Goal: Information Seeking & Learning: Learn about a topic

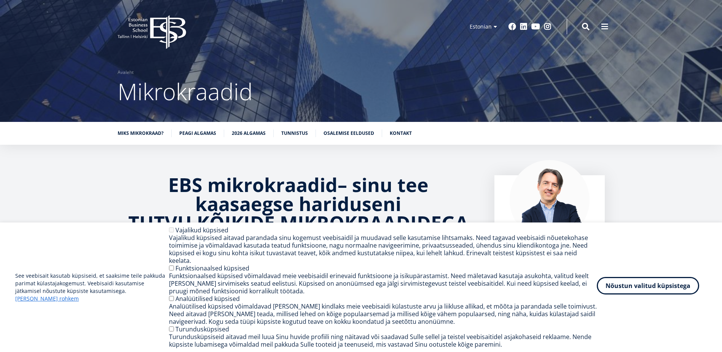
click at [653, 290] on button "Nõustun valitud küpsistega" at bounding box center [648, 286] width 102 height 18
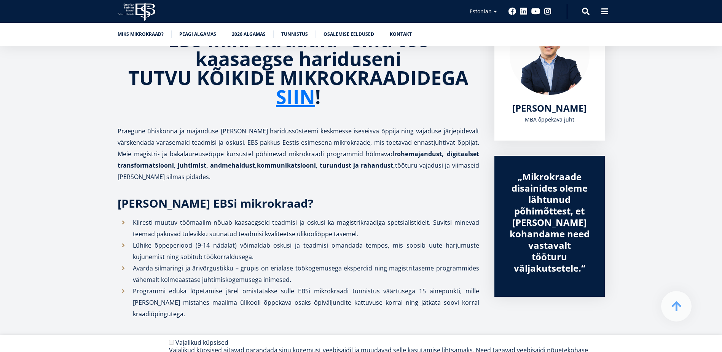
scroll to position [152, 0]
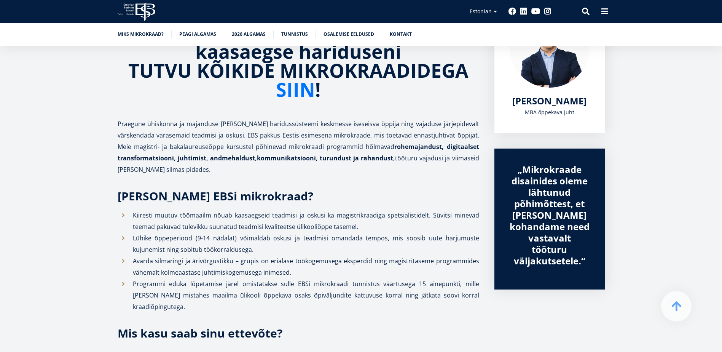
click at [298, 93] on link "SIIN" at bounding box center [295, 89] width 39 height 19
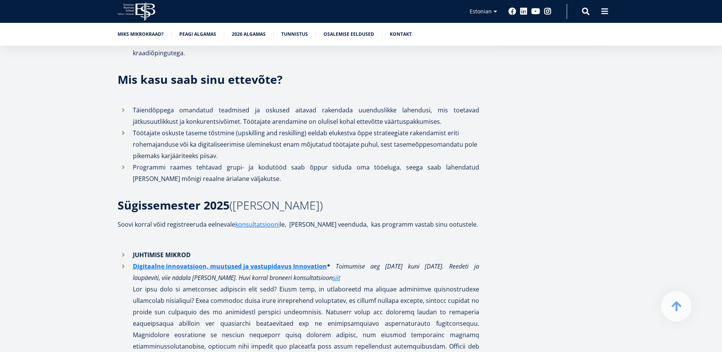
scroll to position [419, 0]
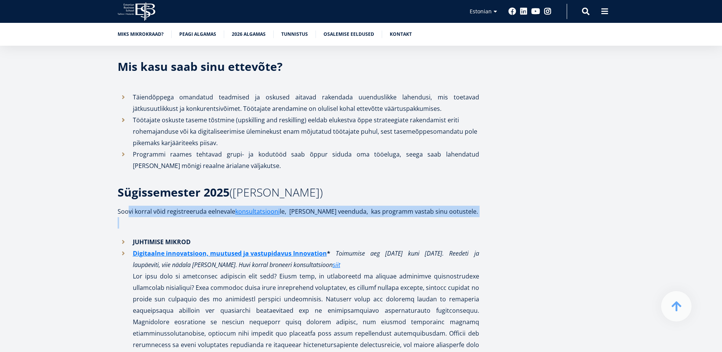
drag, startPoint x: 126, startPoint y: 211, endPoint x: 444, endPoint y: 223, distance: 318.7
drag, startPoint x: 444, startPoint y: 223, endPoint x: 409, endPoint y: 225, distance: 34.7
click at [444, 223] on p at bounding box center [298, 222] width 361 height 11
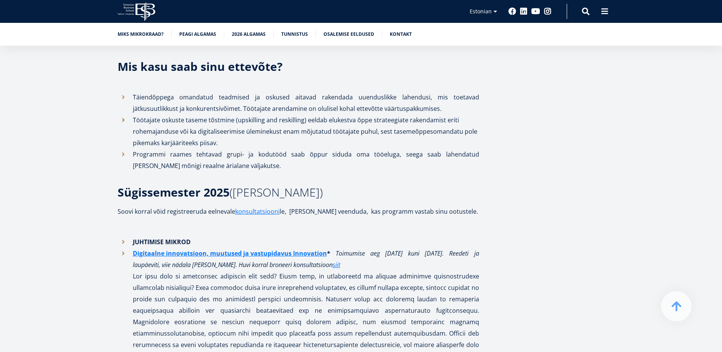
click at [342, 224] on p at bounding box center [298, 222] width 361 height 11
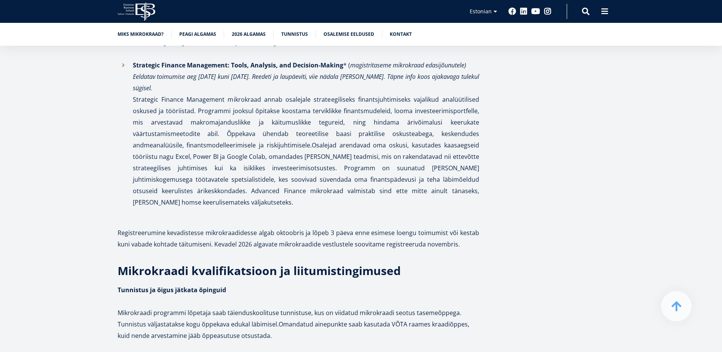
scroll to position [2016, 0]
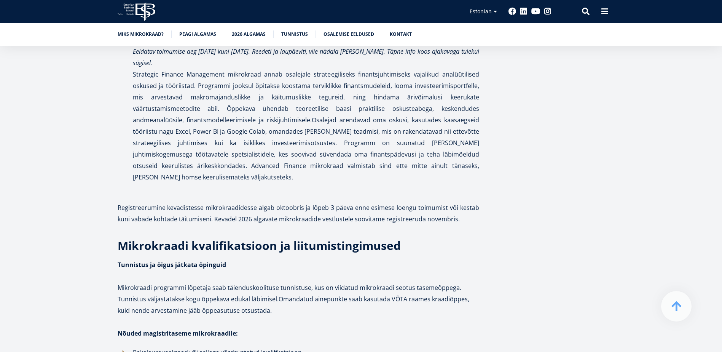
drag, startPoint x: 148, startPoint y: 272, endPoint x: 239, endPoint y: 283, distance: 92.4
drag, startPoint x: 152, startPoint y: 287, endPoint x: 140, endPoint y: 287, distance: 11.8
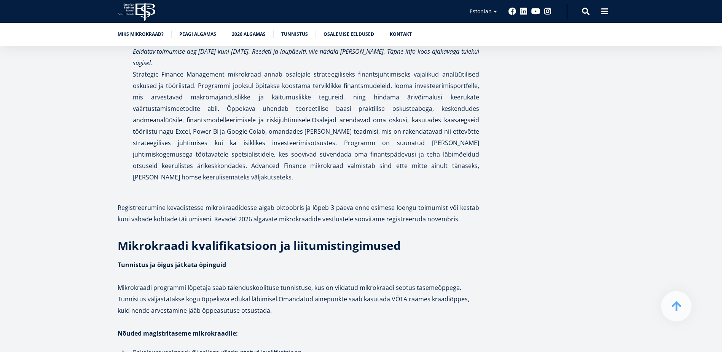
drag, startPoint x: 133, startPoint y: 290, endPoint x: 282, endPoint y: 292, distance: 149.2
drag, startPoint x: 282, startPoint y: 292, endPoint x: 249, endPoint y: 288, distance: 33.4
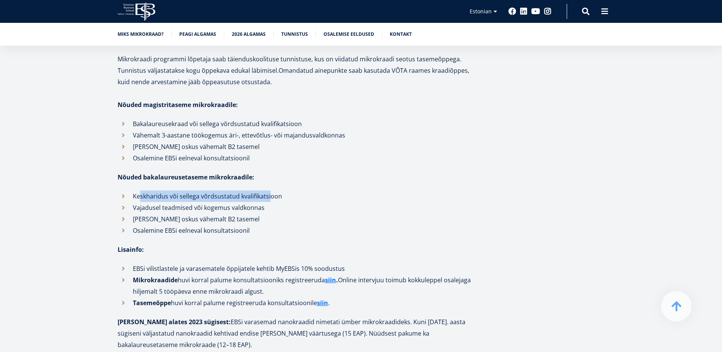
drag, startPoint x: 140, startPoint y: 105, endPoint x: 269, endPoint y: 110, distance: 129.1
click at [269, 190] on p "Keskharidus või sellega võrdsustatud kvalifikatsioon" at bounding box center [306, 195] width 346 height 11
click at [268, 202] on p "Vajadusel teadmised või kogemus valdkonnas" at bounding box center [306, 207] width 346 height 11
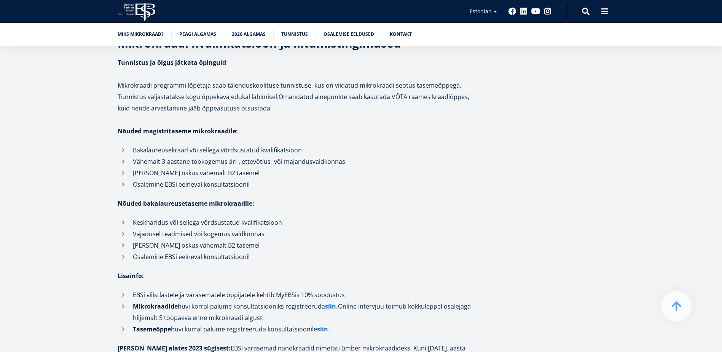
scroll to position [2207, 0]
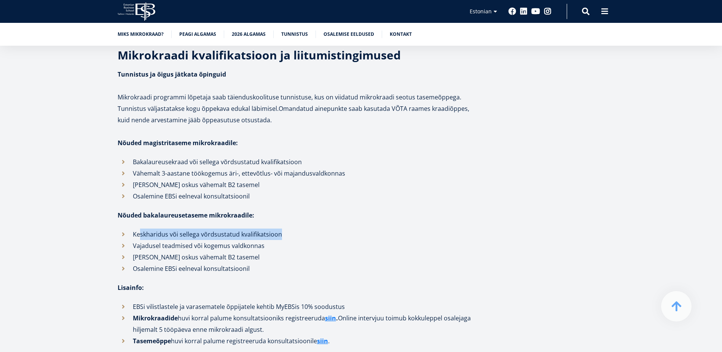
drag, startPoint x: 141, startPoint y: 138, endPoint x: 291, endPoint y: 145, distance: 149.7
click at [291, 228] on p "Keskharidus või sellega võrdsustatud kvalifikatsioon" at bounding box center [306, 233] width 346 height 11
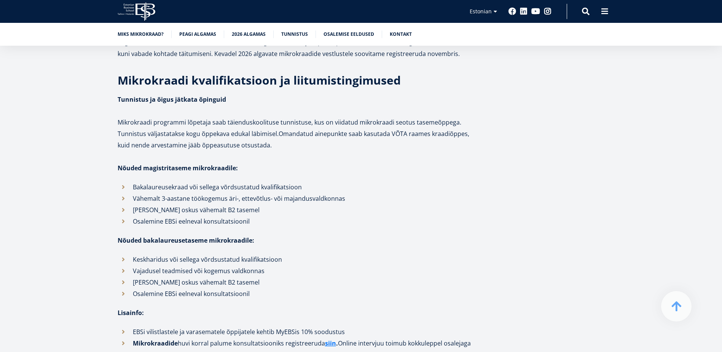
scroll to position [2169, 0]
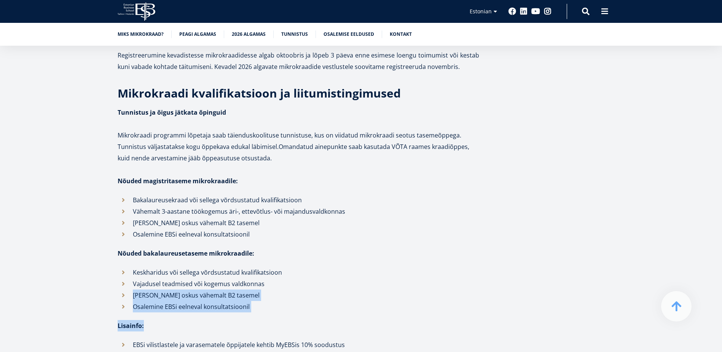
drag, startPoint x: 130, startPoint y: 204, endPoint x: 157, endPoint y: 223, distance: 33.2
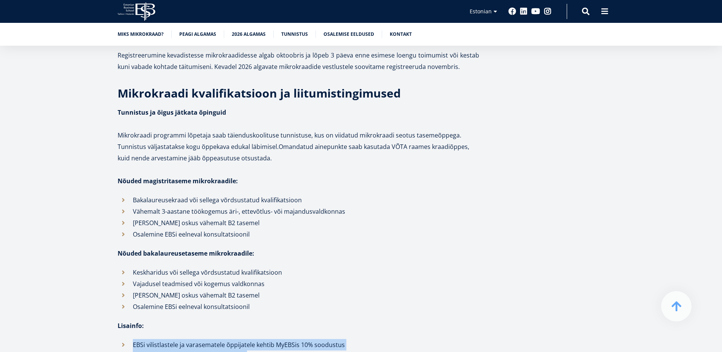
drag, startPoint x: 132, startPoint y: 249, endPoint x: 243, endPoint y: 269, distance: 113.2
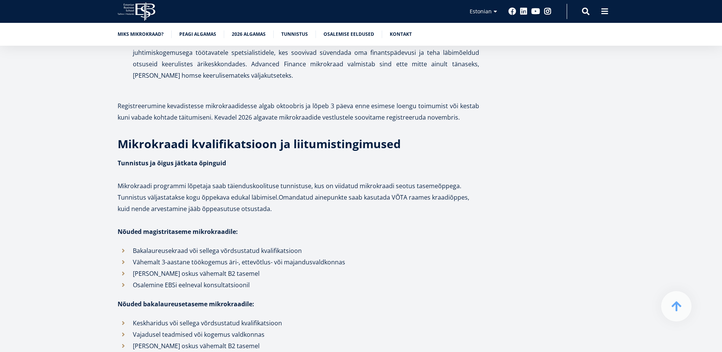
scroll to position [2131, 0]
